Goal: Task Accomplishment & Management: Manage account settings

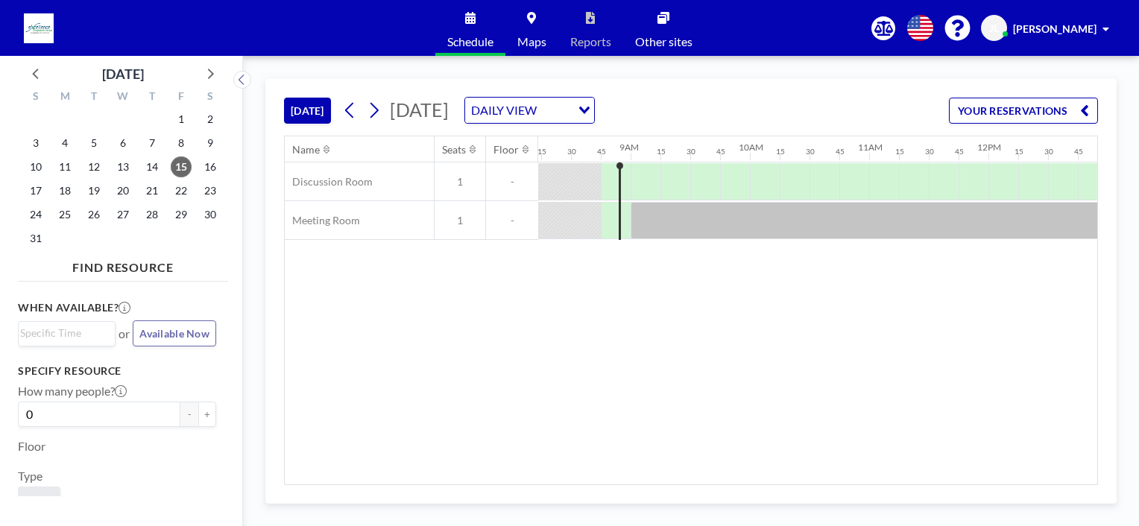
scroll to position [0, 1013]
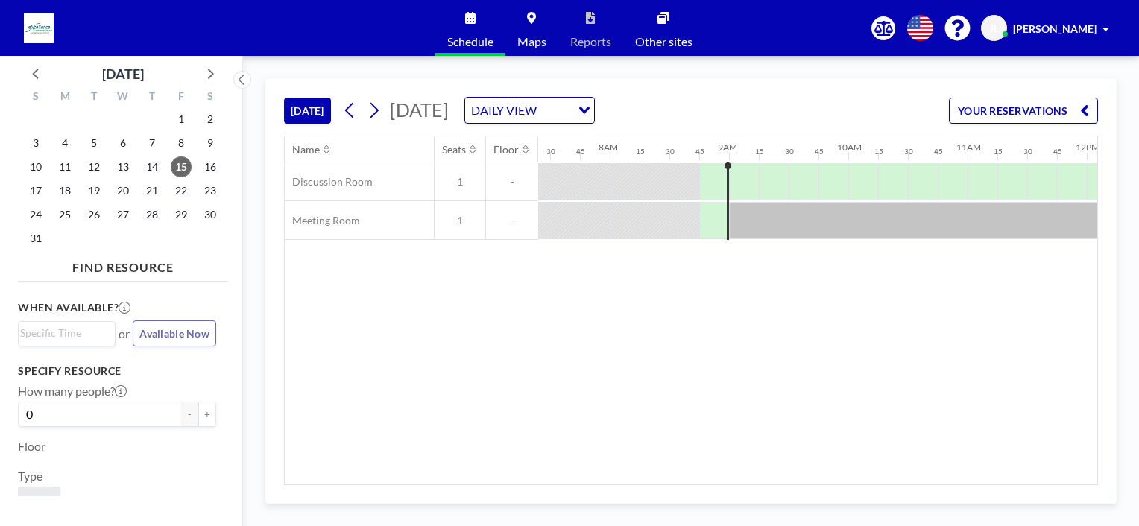
scroll to position [0, 929]
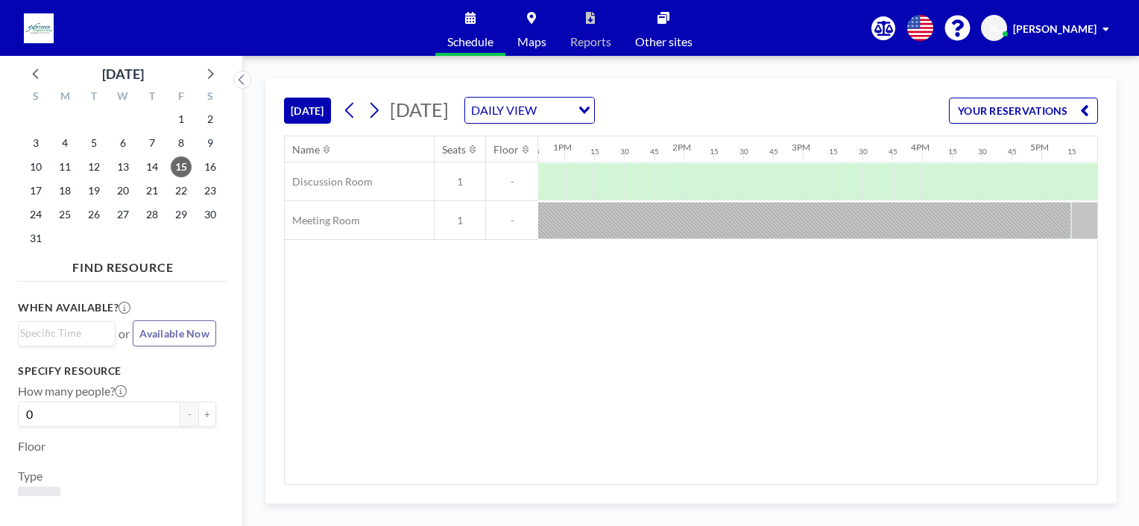
scroll to position [0, 1499]
